Goal: Information Seeking & Learning: Find specific page/section

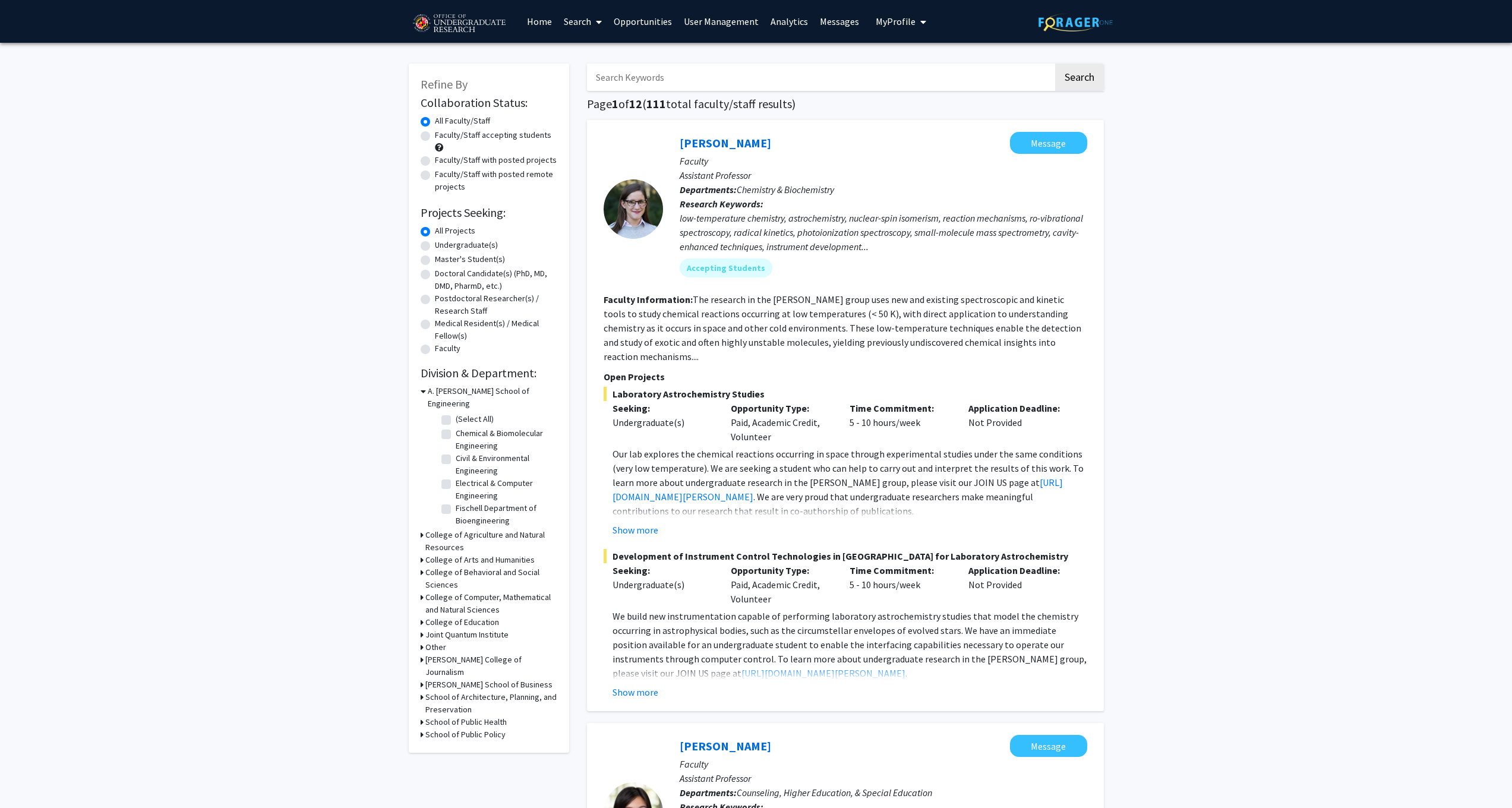
click at [435, 162] on label "Faculty/Staff with posted projects" at bounding box center [495, 160] width 122 height 12
click at [435, 161] on input "Faculty/Staff with posted projects" at bounding box center [439, 158] width 7 height 7
radio input "true"
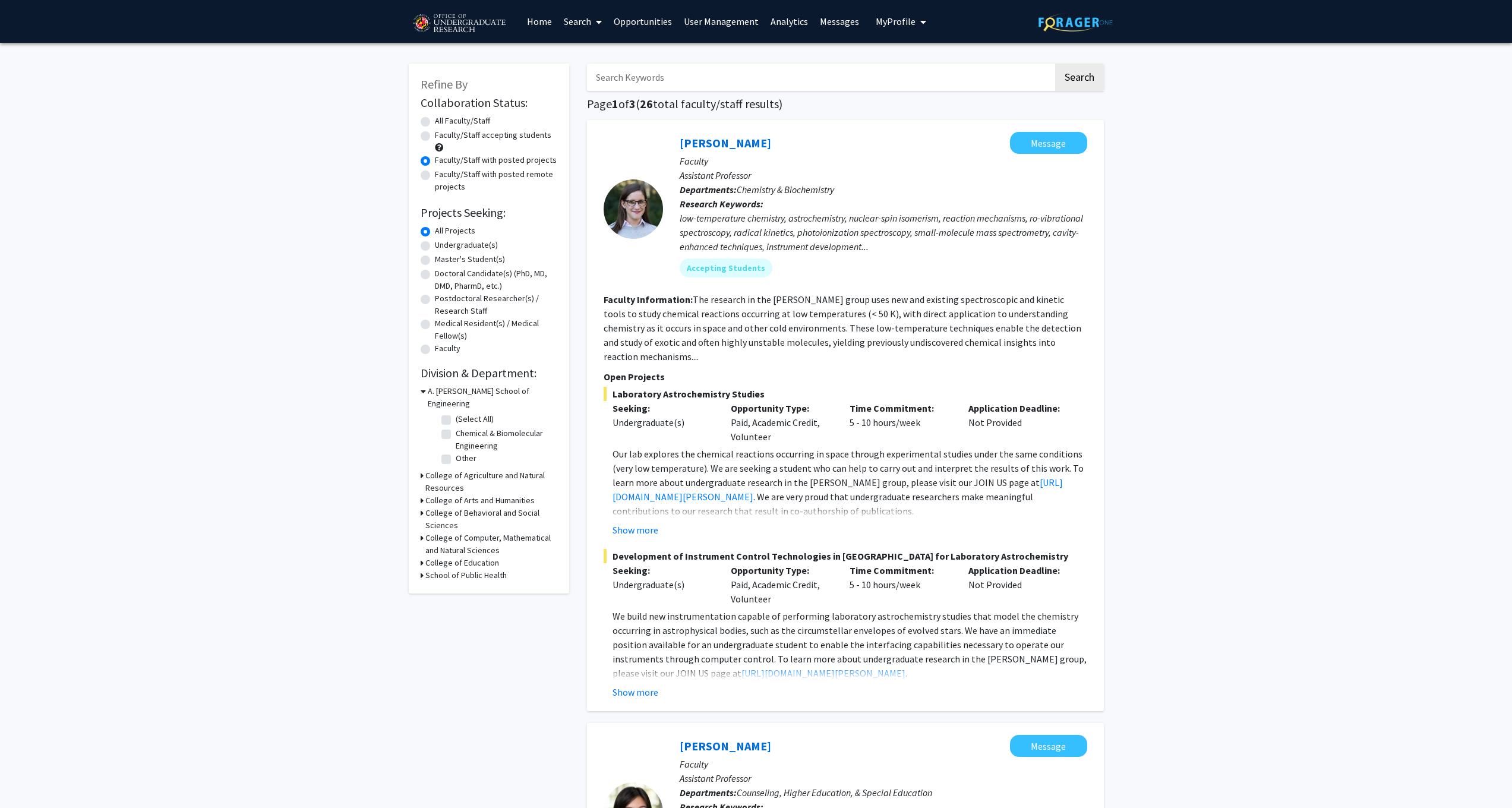
click at [435, 135] on label "Faculty/Staff accepting students" at bounding box center [493, 135] width 117 height 12
click at [435, 135] on input "Faculty/Staff accepting students" at bounding box center [439, 133] width 7 height 7
radio input "true"
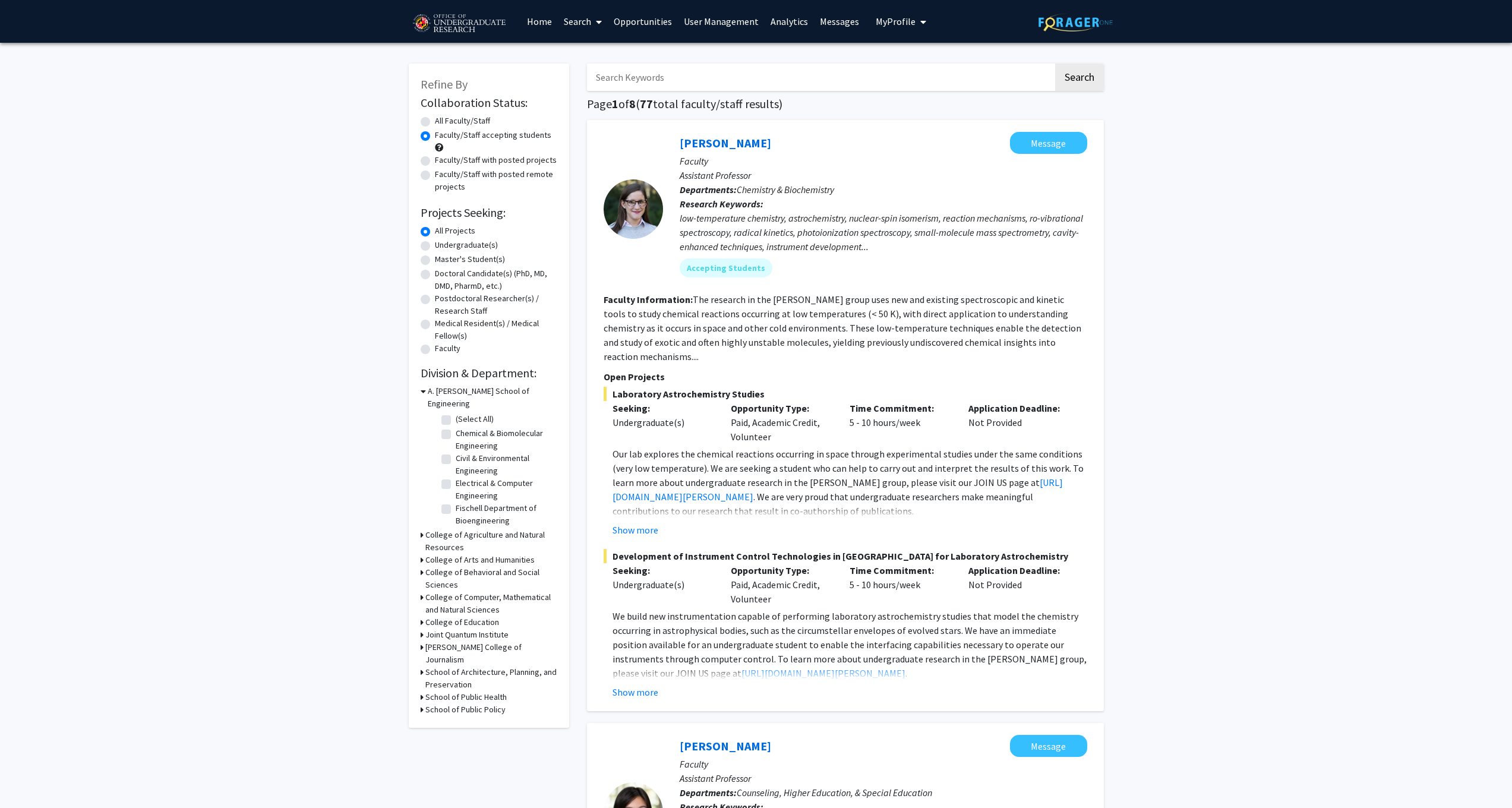
click at [435, 122] on label "All Faculty/Staff" at bounding box center [463, 121] width 56 height 12
click at [435, 122] on input "All Faculty/Staff" at bounding box center [439, 119] width 7 height 7
radio input "true"
